Goal: Check status: Check status

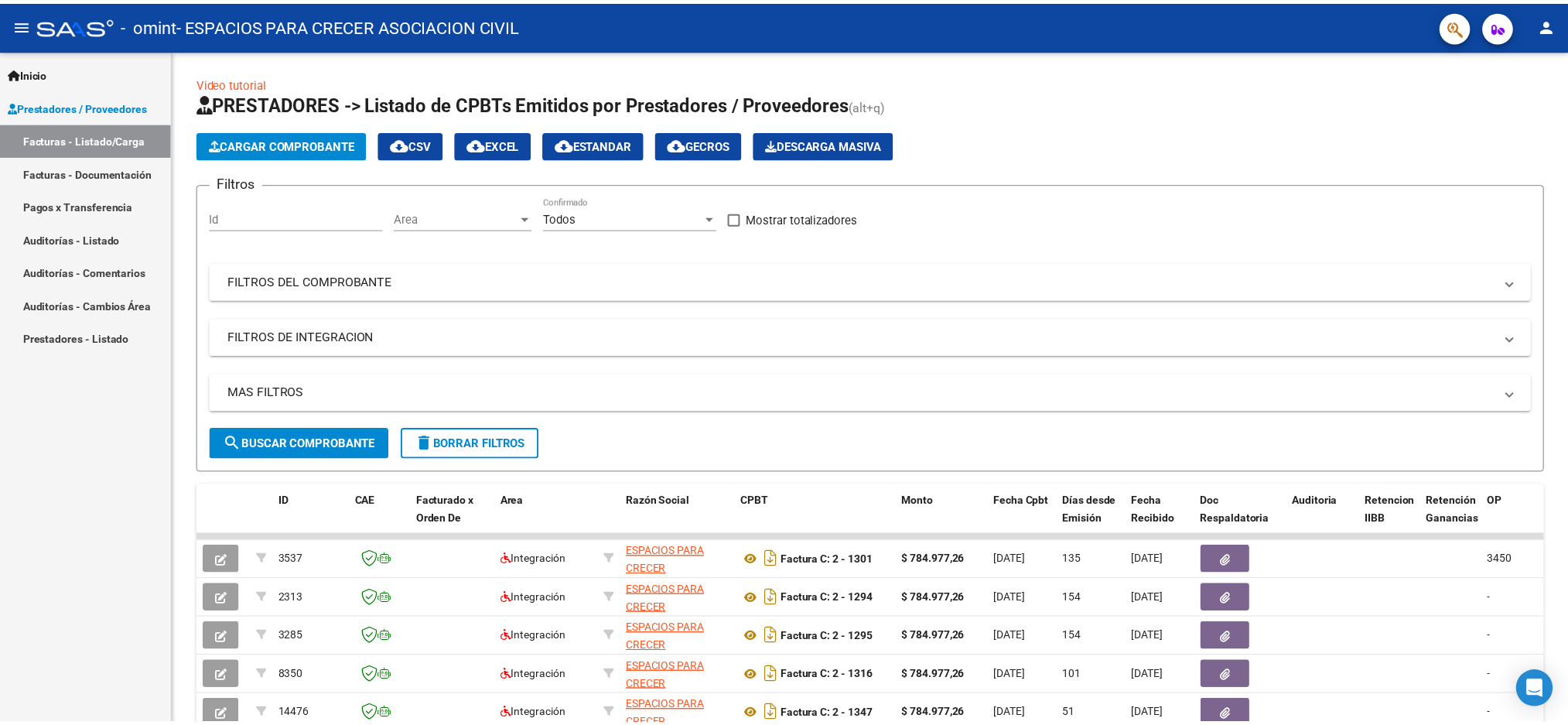
scroll to position [117, 0]
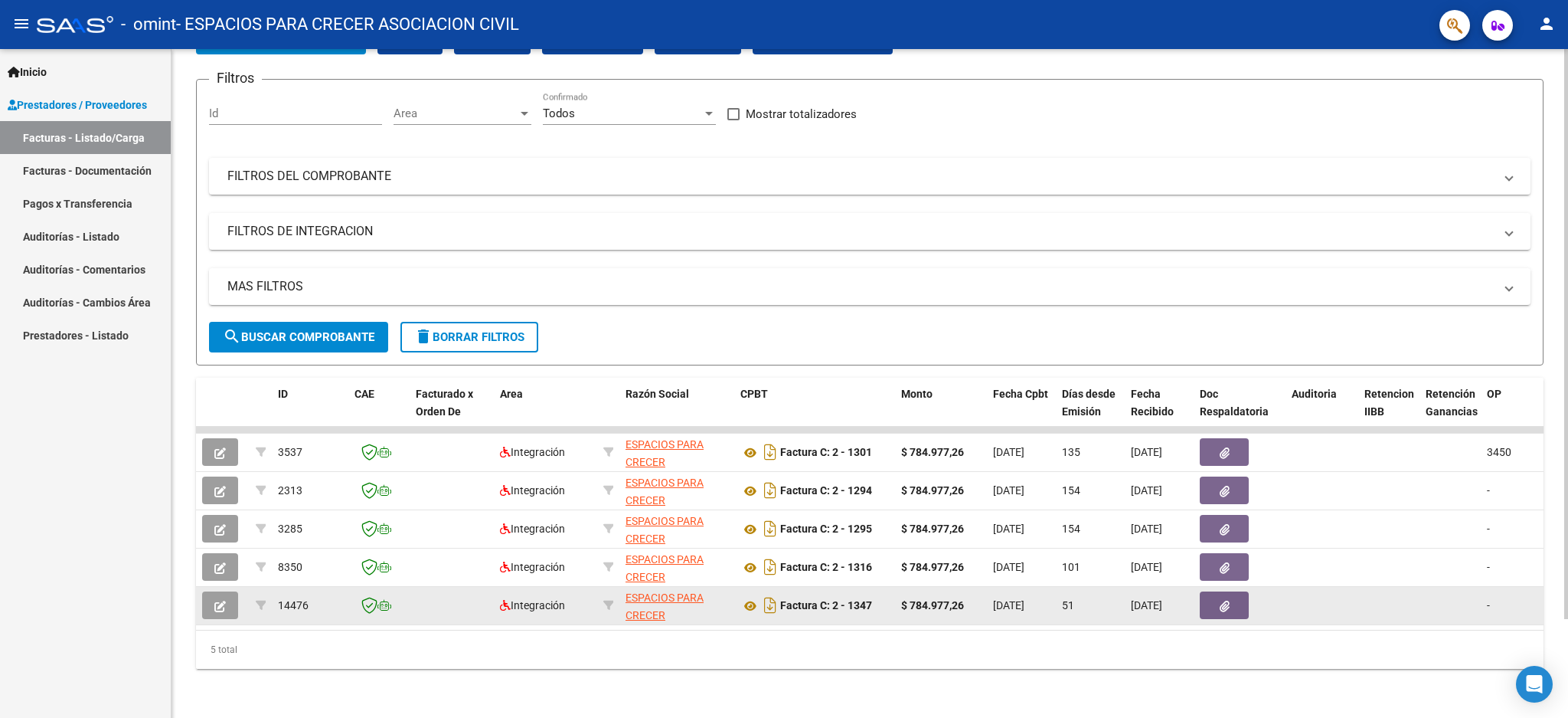
click at [221, 601] on icon "button" at bounding box center [220, 606] width 11 height 11
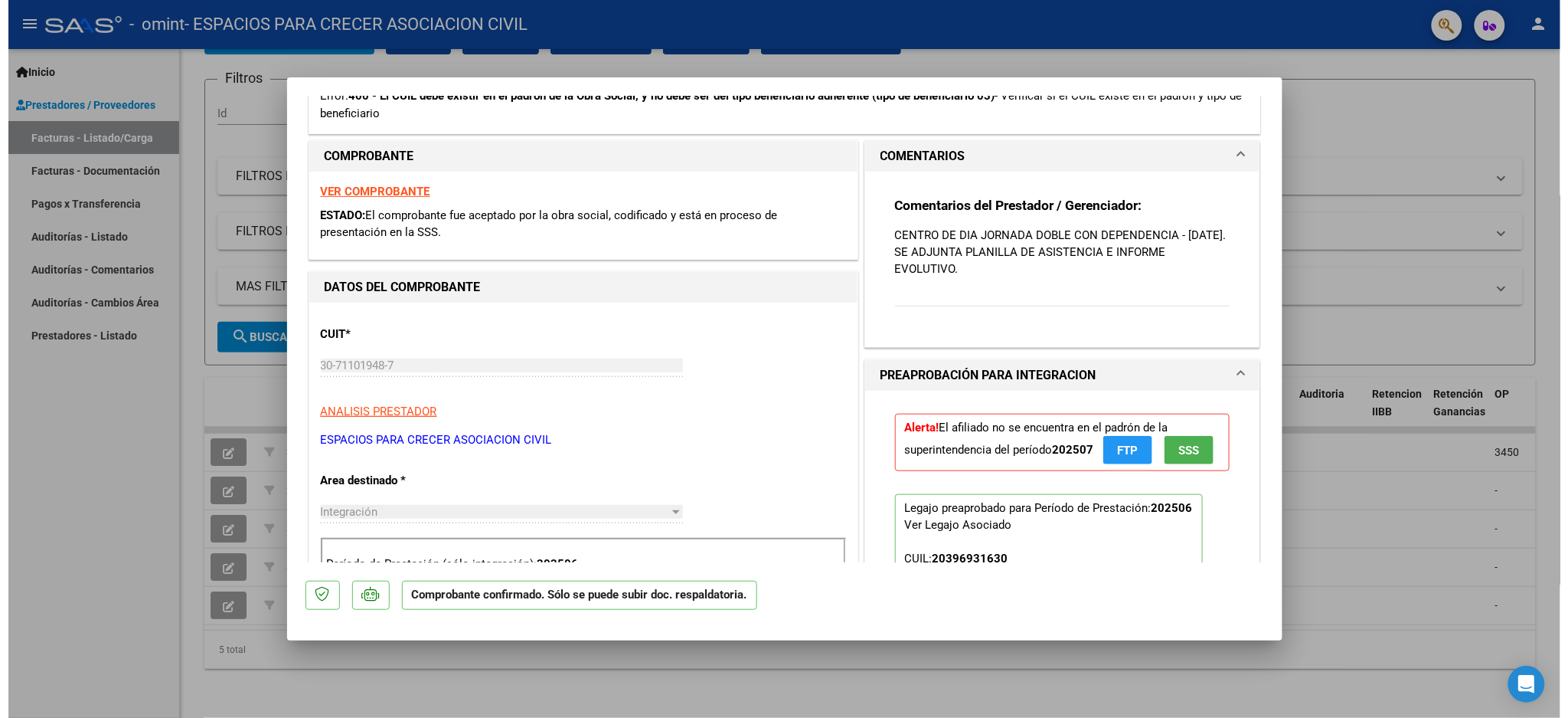
scroll to position [510, 0]
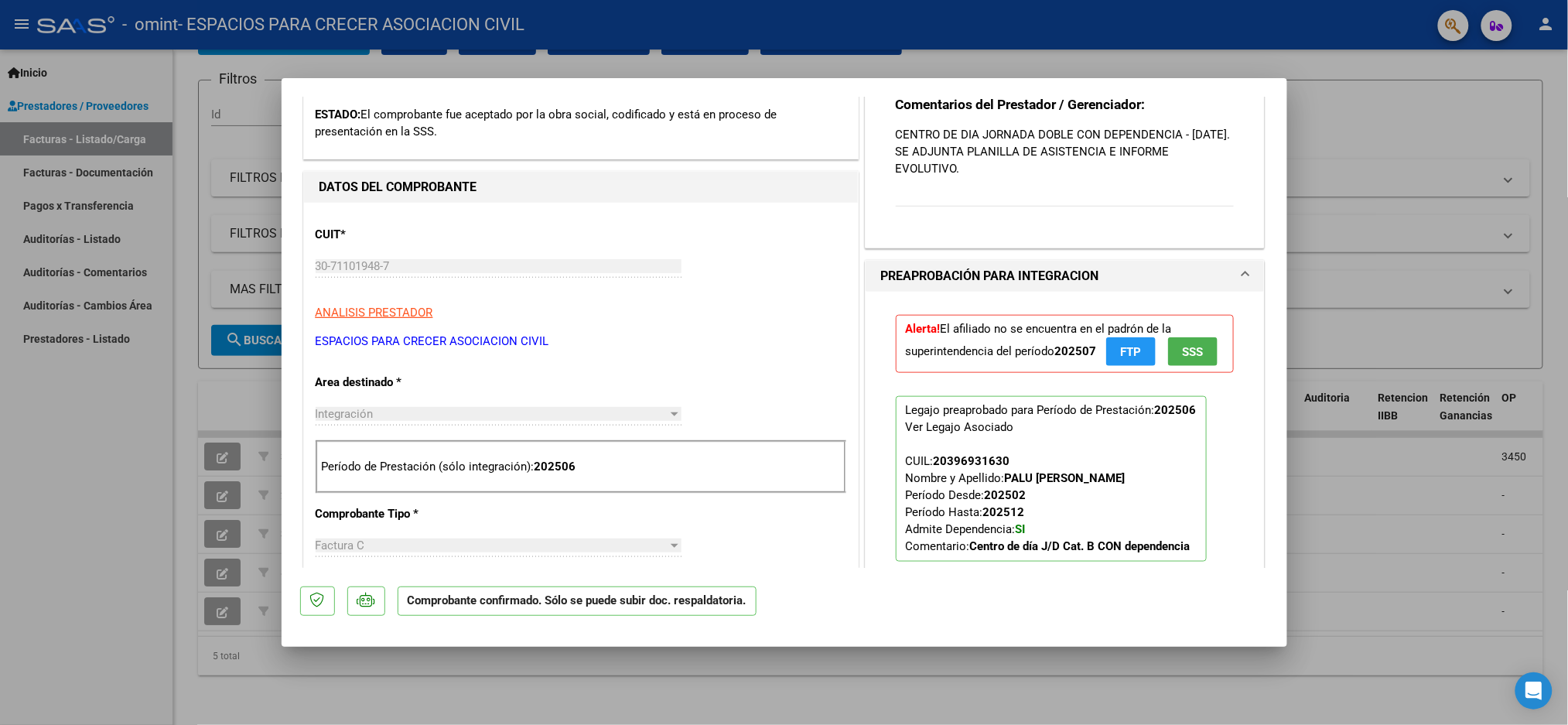
click at [1111, 355] on button "FTP" at bounding box center [1131, 351] width 49 height 29
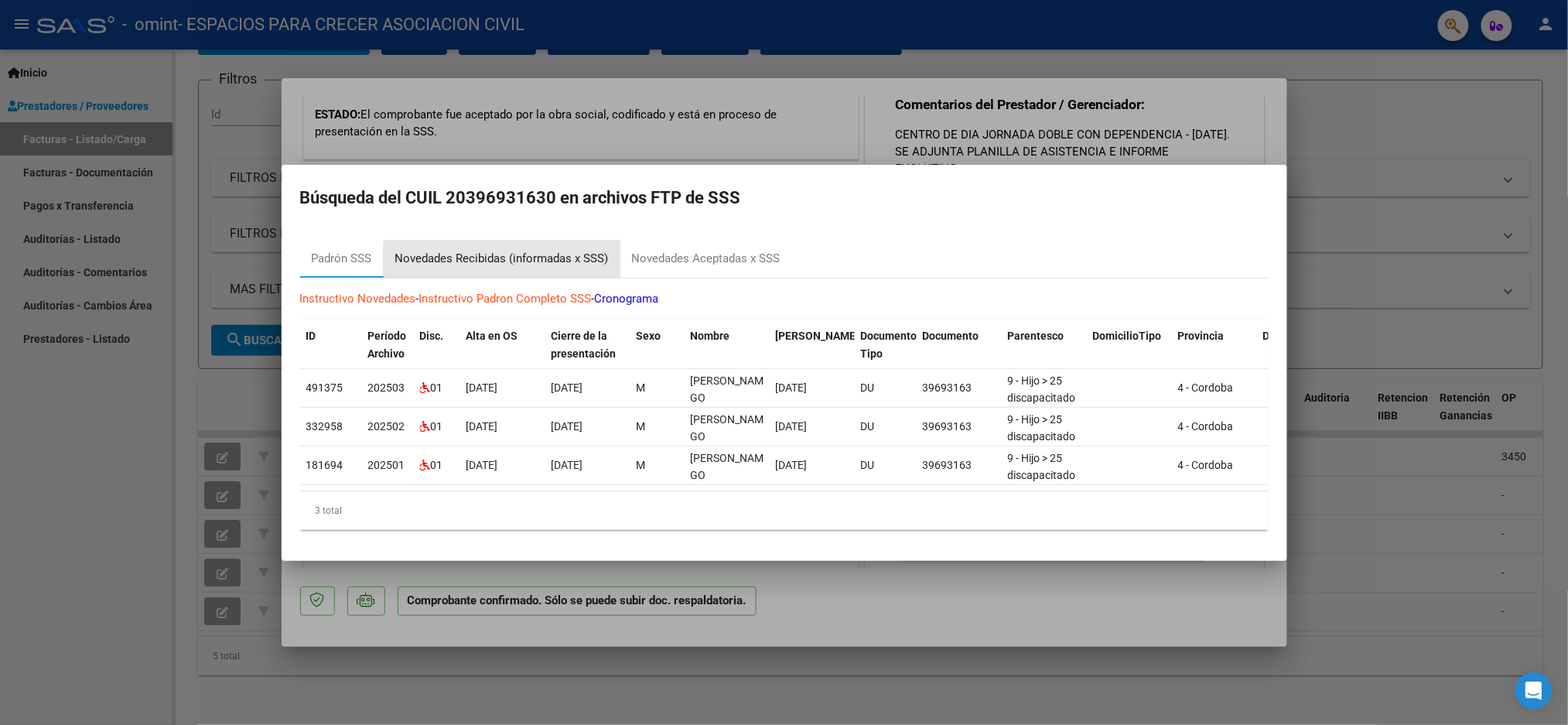
click at [520, 257] on div "Novedades Recibidas (informadas x SSS)" at bounding box center [502, 258] width 214 height 17
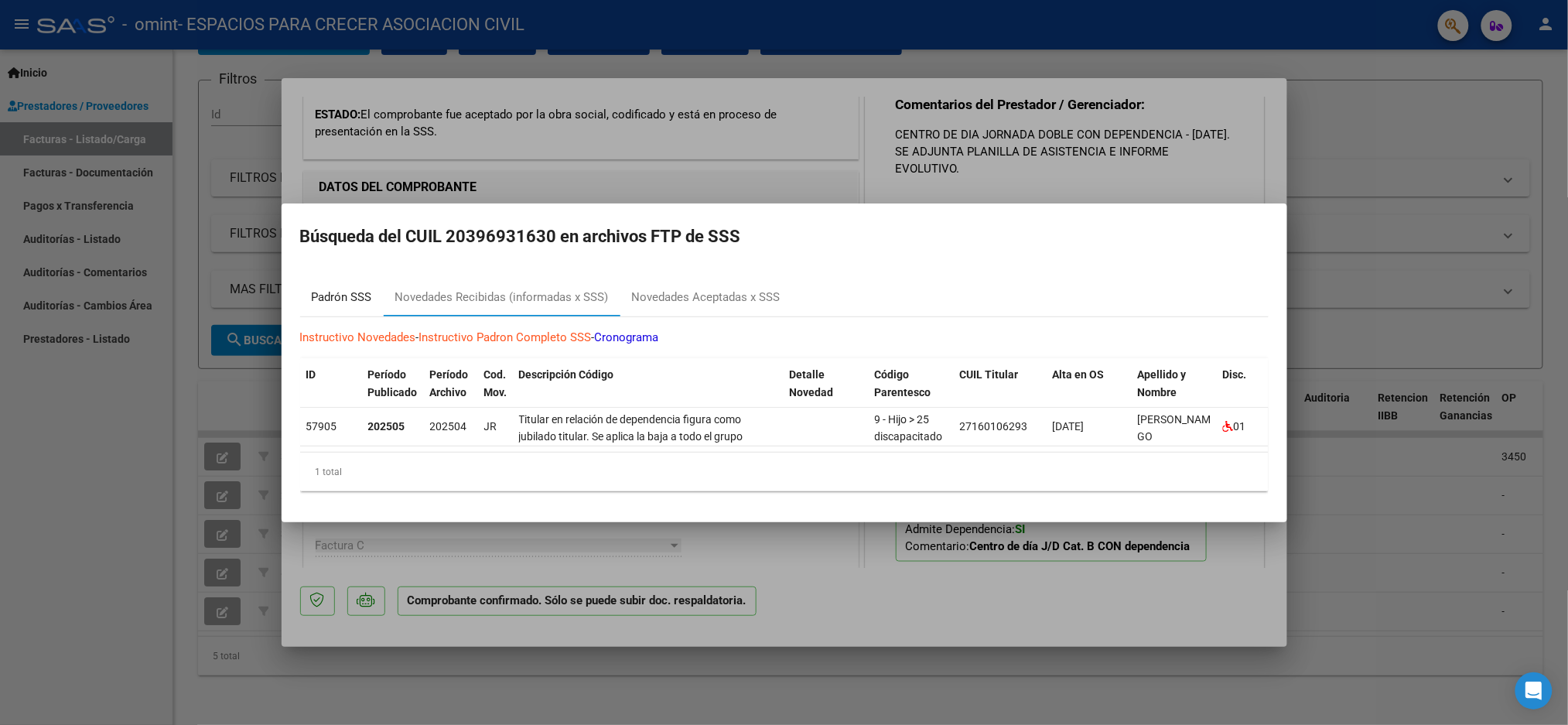
click at [349, 289] on div "Padrón SSS" at bounding box center [342, 298] width 61 height 17
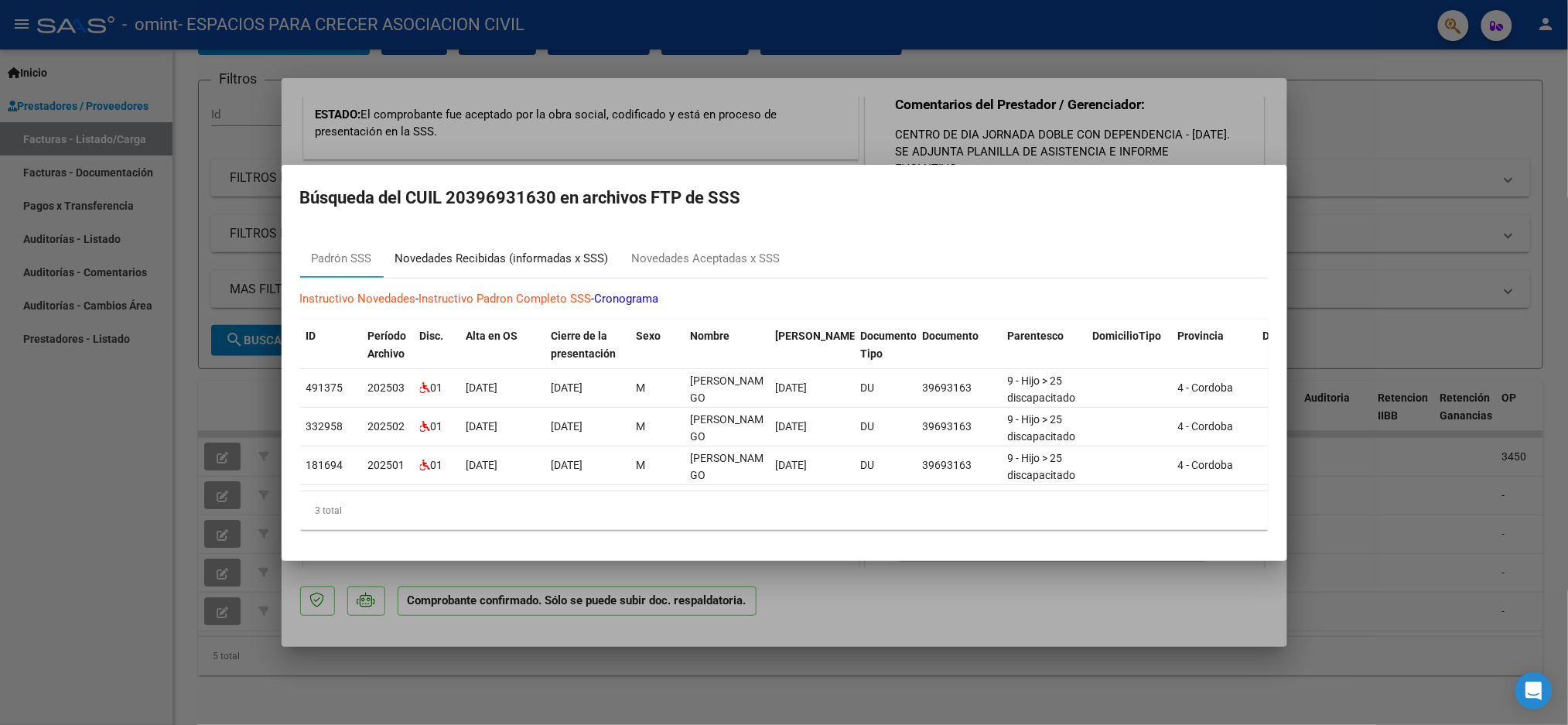
click at [422, 249] on div "Novedades Recibidas (informadas x SSS)" at bounding box center [502, 258] width 214 height 17
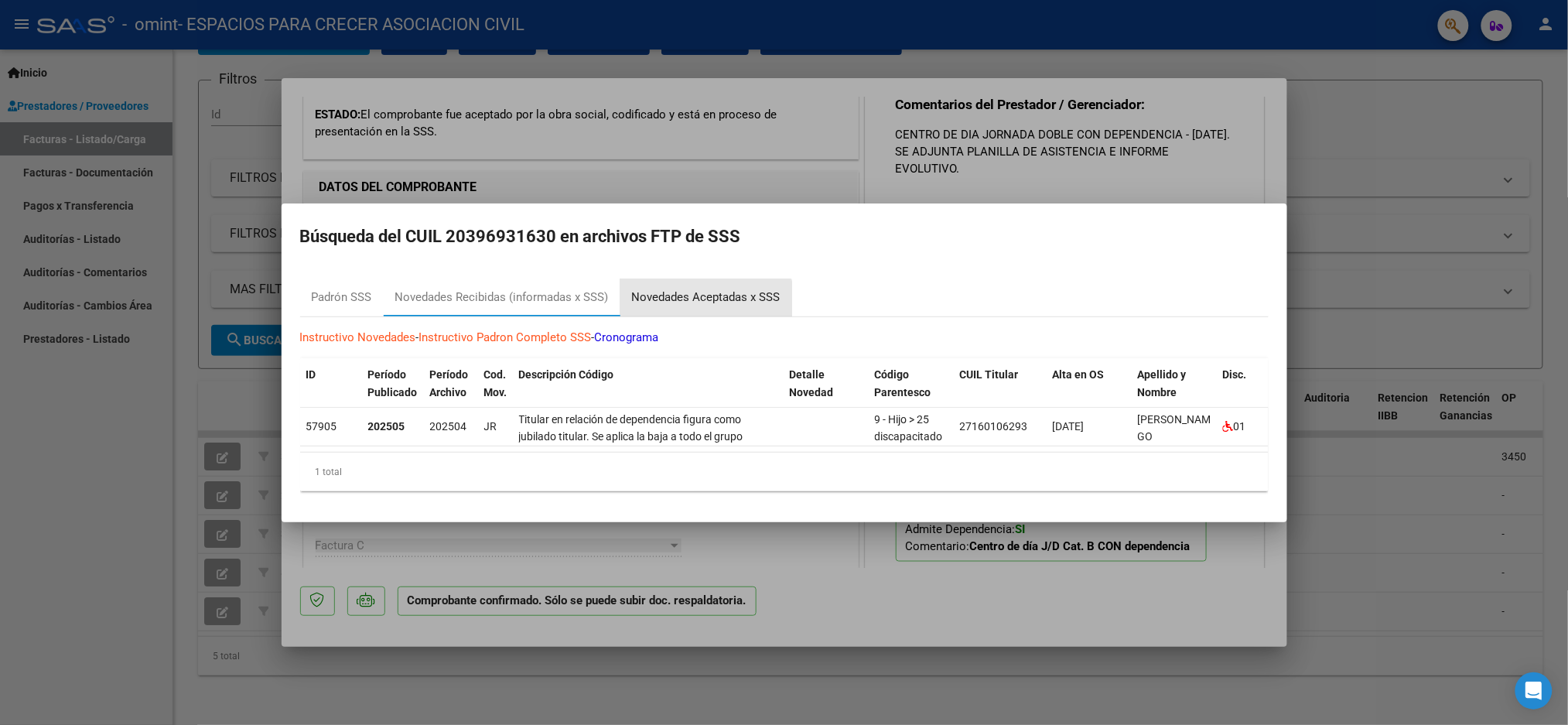
click at [675, 297] on div "Novedades Aceptadas x SSS" at bounding box center [706, 298] width 148 height 17
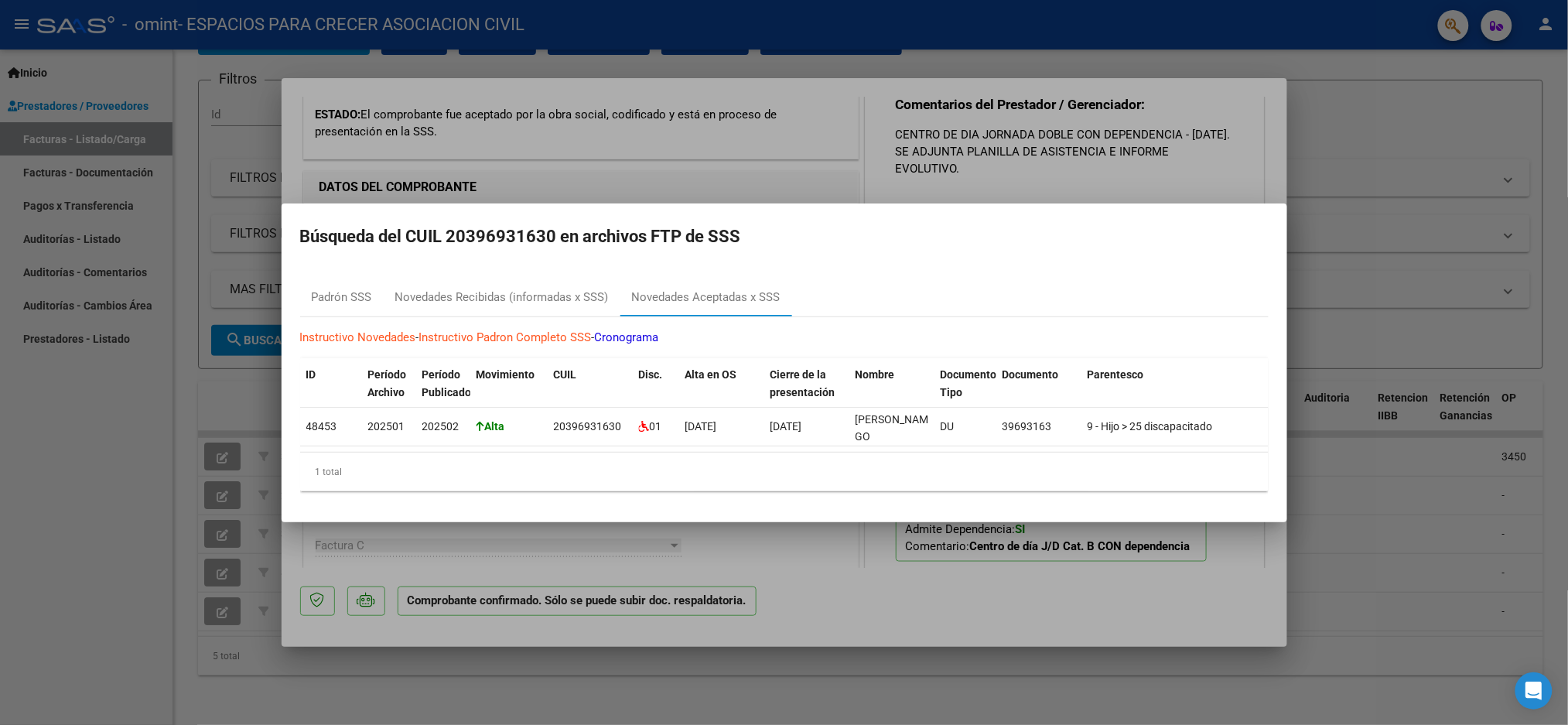
click at [1019, 194] on div at bounding box center [784, 362] width 1568 height 725
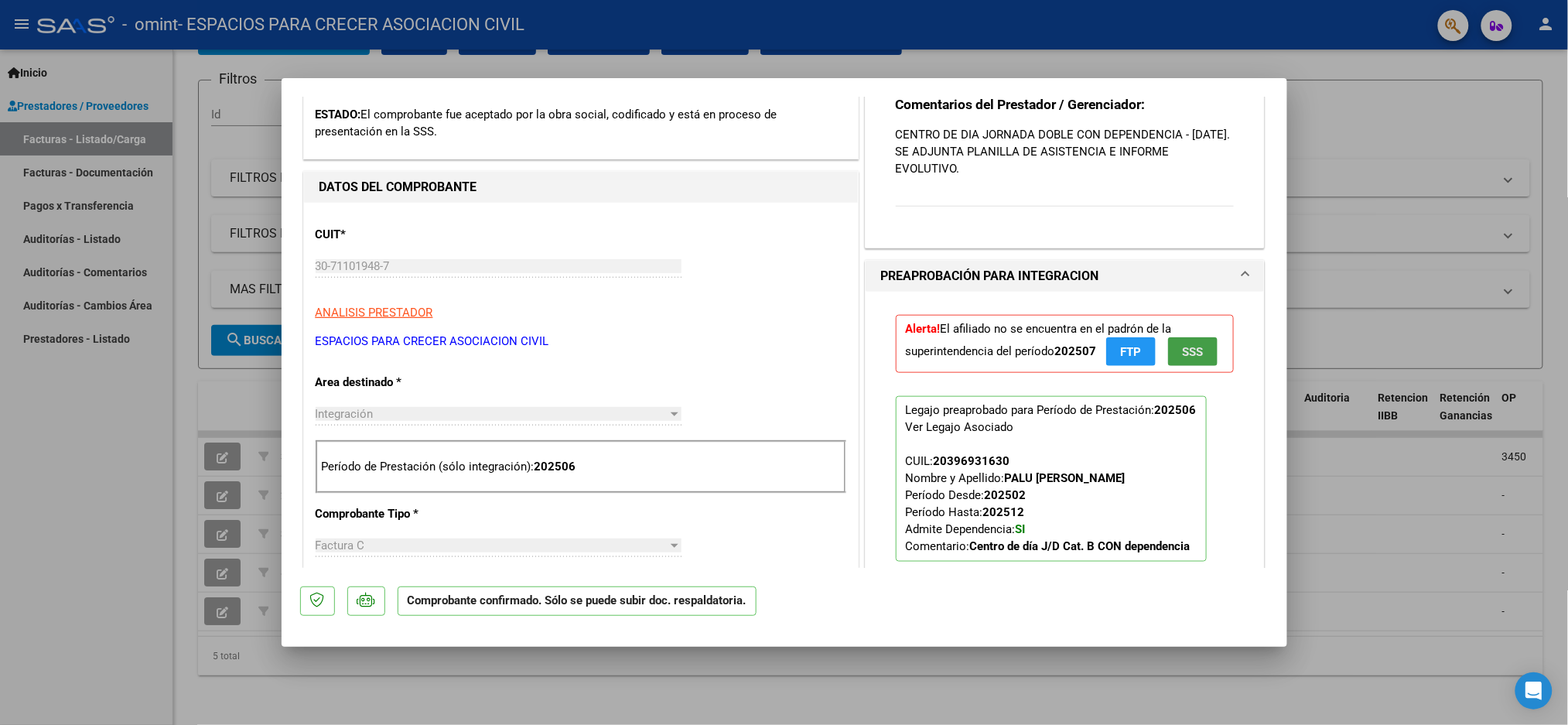
click at [1168, 366] on button "SSS" at bounding box center [1192, 351] width 49 height 29
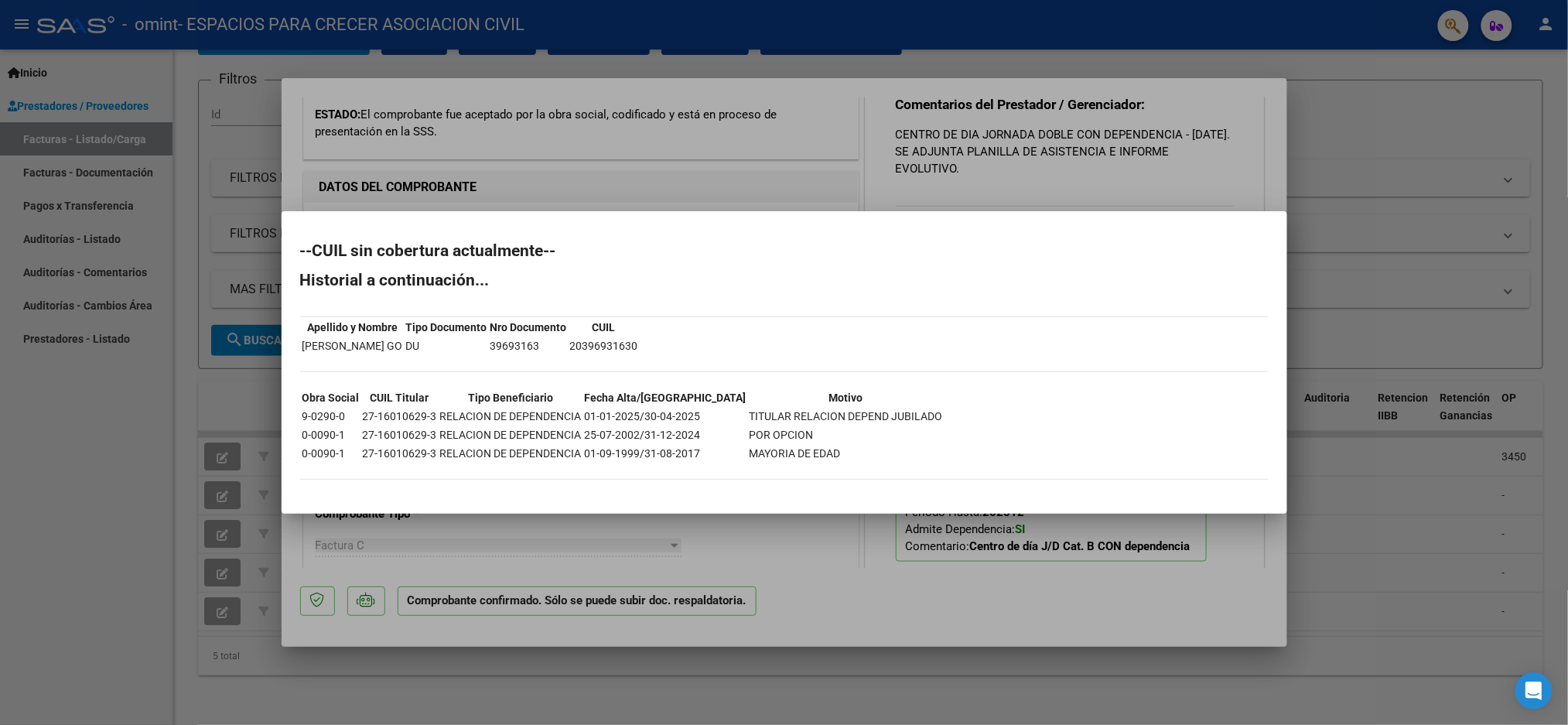
drag, startPoint x: 693, startPoint y: 430, endPoint x: 301, endPoint y: 430, distance: 392.0
click at [301, 430] on tr "0-0090-1 27-16010629-3 RELACION DE DEPENDENCIA 25-07-2002/31-12-2024 POR OPCION" at bounding box center [622, 435] width 642 height 17
drag, startPoint x: 700, startPoint y: 409, endPoint x: 287, endPoint y: 415, distance: 413.0
click at [287, 415] on mat-dialog-content "--CUIL sin cobertura actualmente-- Historial a continuación... Apellido y Nombr…" at bounding box center [784, 362] width 1006 height 265
click at [891, 417] on div "--CUIL sin cobertura actualmente-- Historial a continuación... Apellido y Nombr…" at bounding box center [785, 369] width 969 height 252
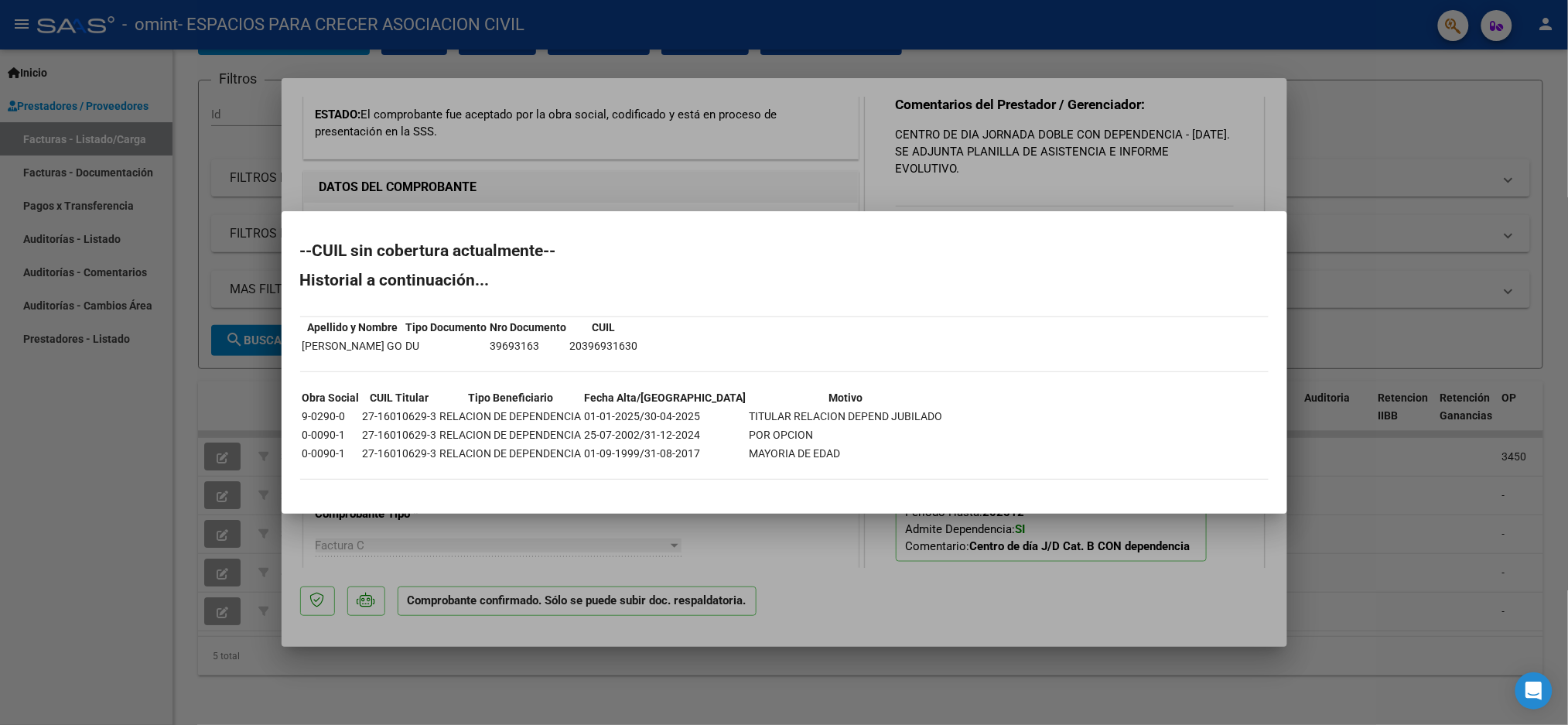
click at [829, 194] on div at bounding box center [784, 362] width 1568 height 725
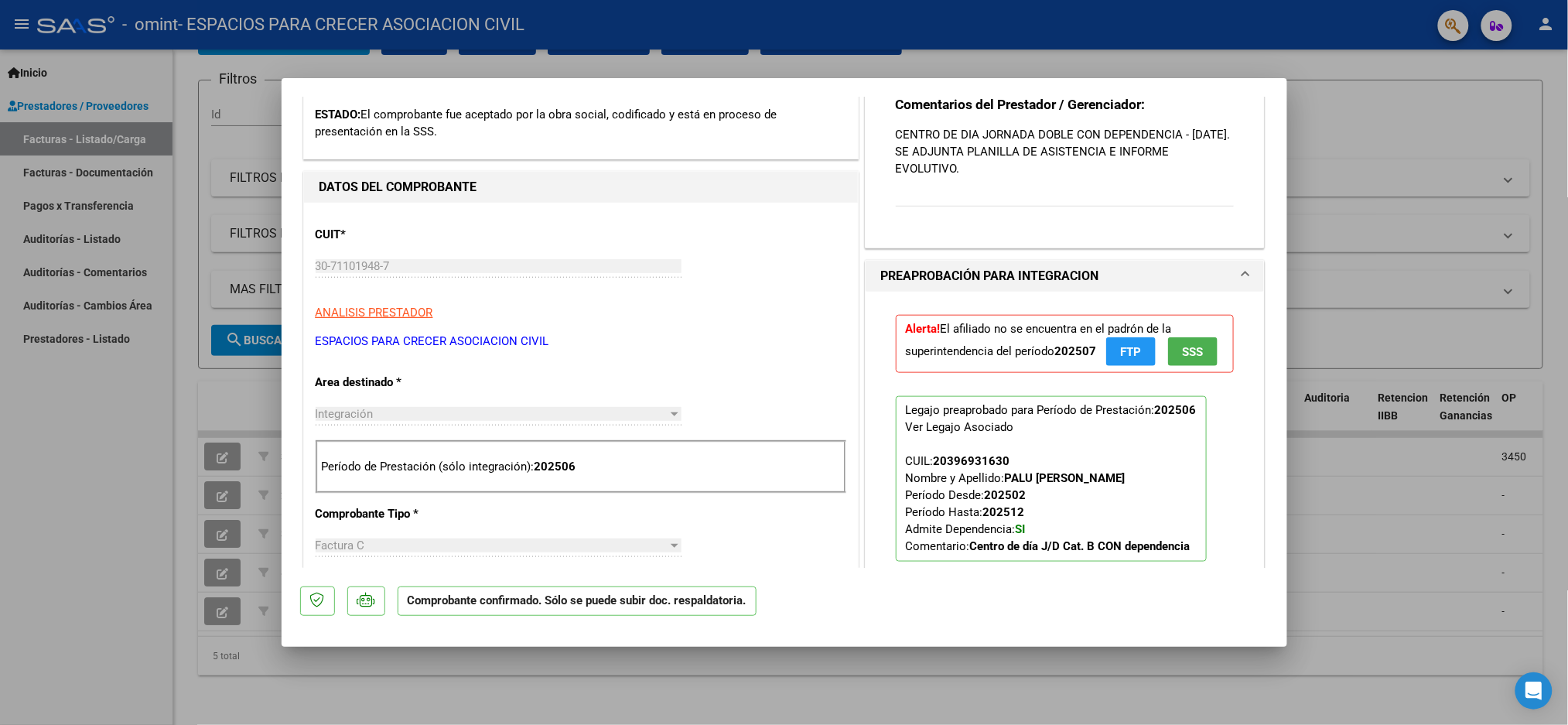
click at [1392, 108] on div at bounding box center [784, 362] width 1568 height 725
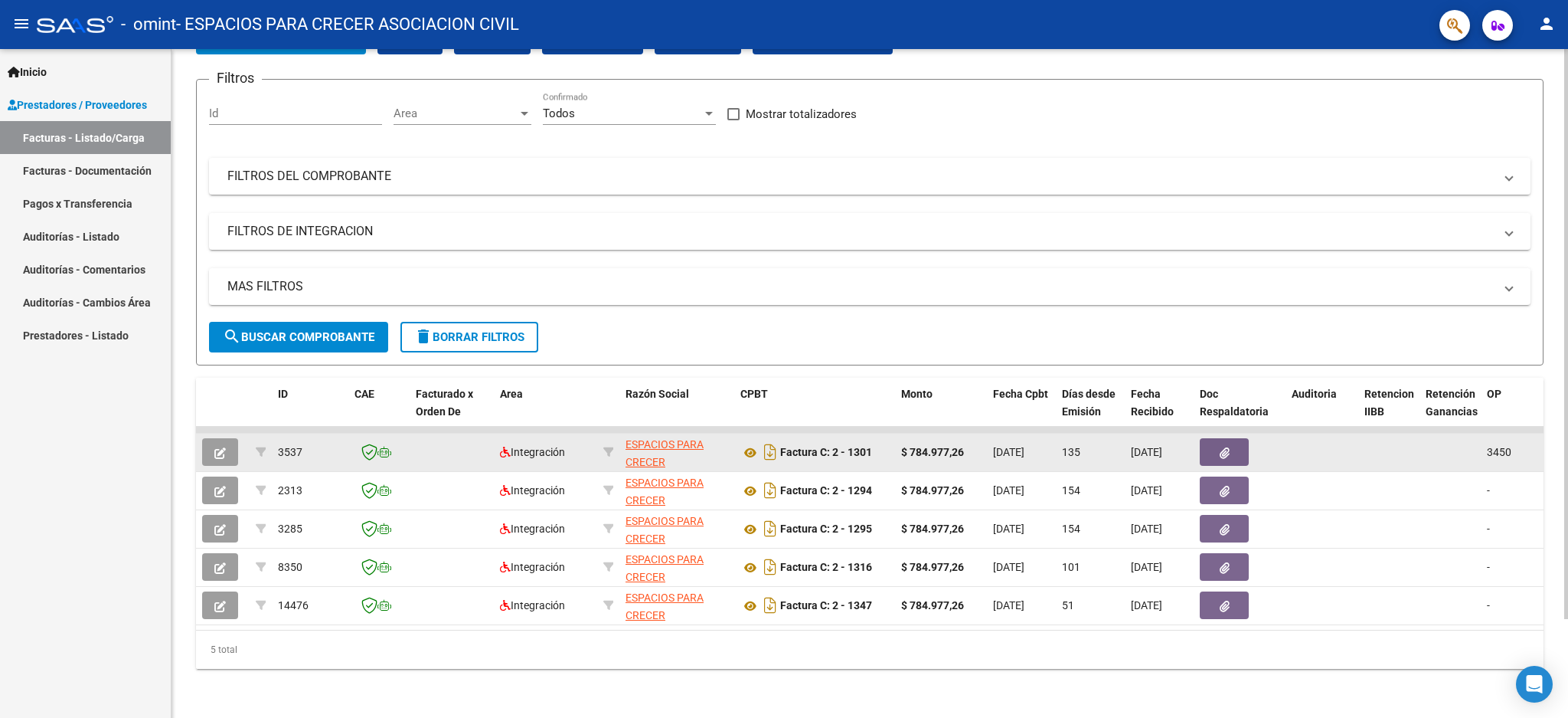
scroll to position [0, 0]
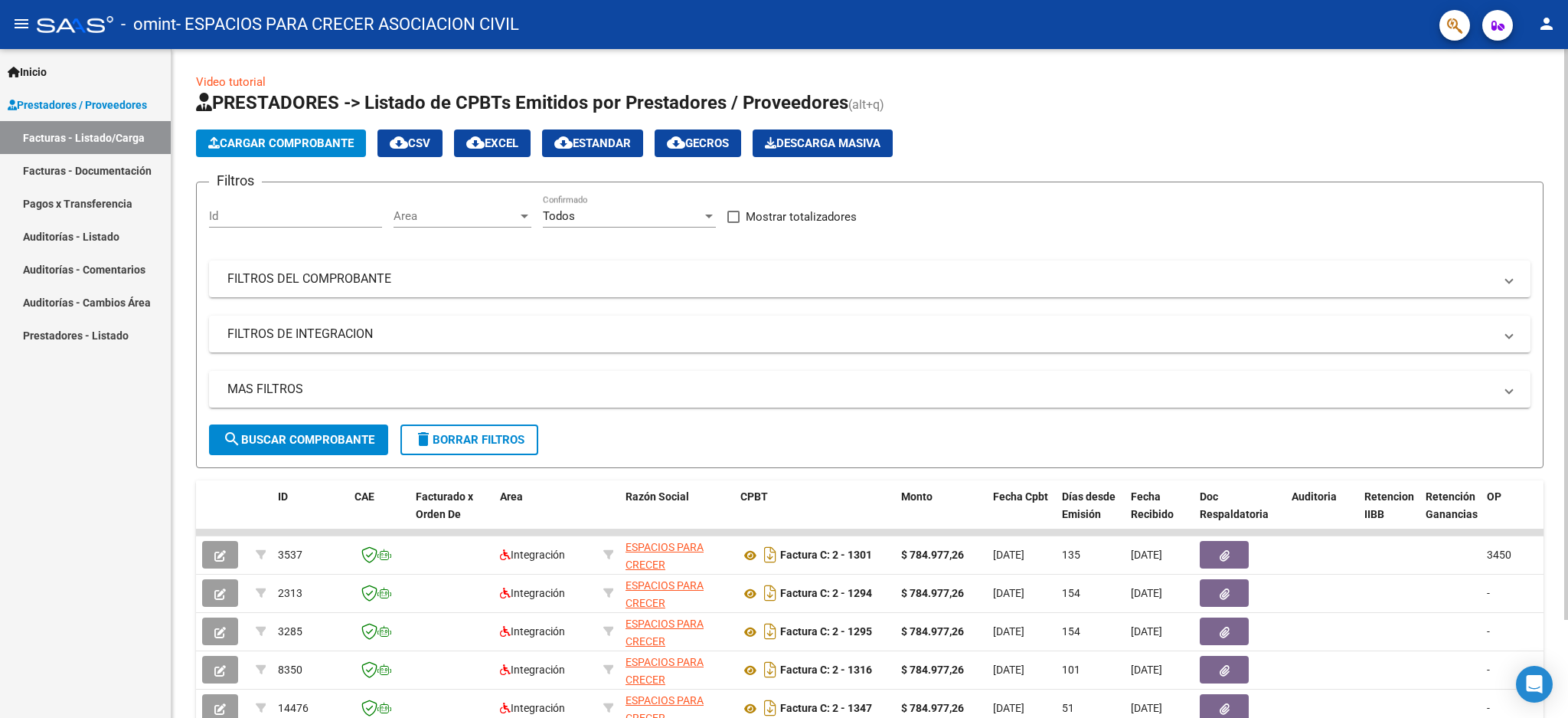
click at [1053, 127] on app-list-header "PRESTADORES -> Listado de CPBTs Emitidos por Prestadores / Proveedores (alt+q) …" at bounding box center [870, 279] width 1348 height 378
